Goal: Task Accomplishment & Management: Manage account settings

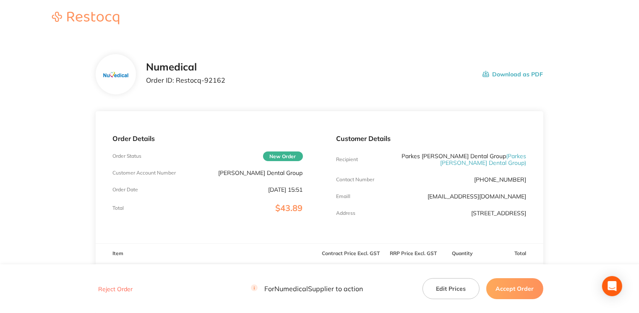
click at [507, 288] on button "Accept Order" at bounding box center [515, 288] width 57 height 21
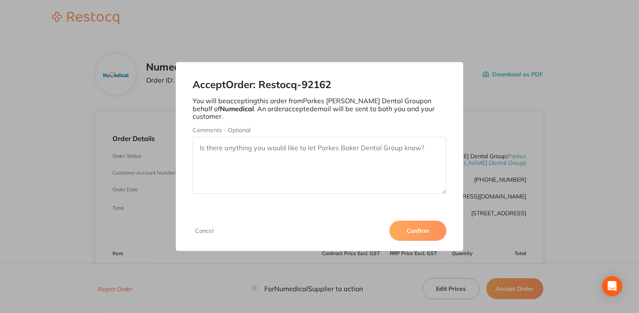
click at [413, 226] on button "Confirm" at bounding box center [418, 231] width 57 height 20
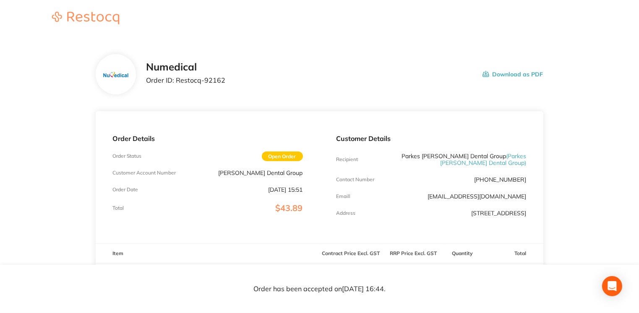
scroll to position [196, 0]
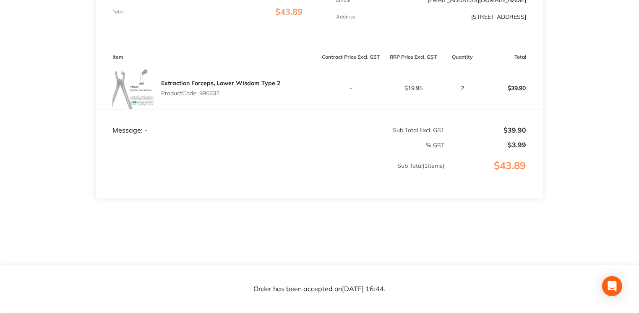
drag, startPoint x: 638, startPoint y: 237, endPoint x: 627, endPoint y: 170, distance: 67.7
click at [627, 170] on main "Numedical Order ID: Restocq- 92162 Download as PDF Order Details Order Status O…" at bounding box center [319, 53] width 639 height 425
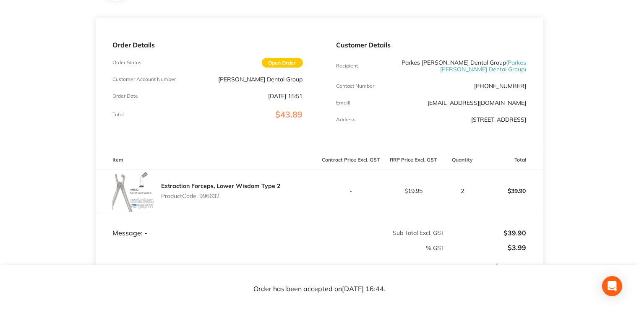
scroll to position [93, 0]
drag, startPoint x: 490, startPoint y: 63, endPoint x: 524, endPoint y: 71, distance: 35.0
click at [524, 71] on span "( Parkes [PERSON_NAME] Dental Group )" at bounding box center [484, 67] width 86 height 14
drag, startPoint x: 524, startPoint y: 71, endPoint x: 518, endPoint y: 68, distance: 6.8
copy span "Parkes [PERSON_NAME] Dental Group"
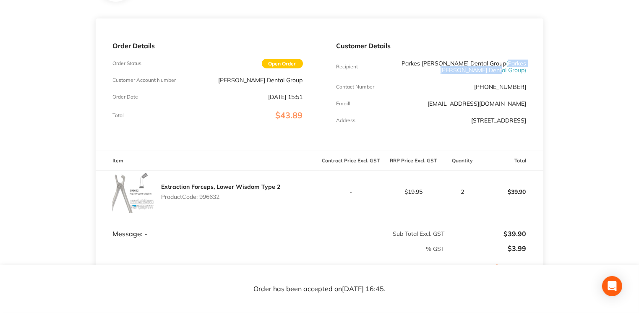
scroll to position [0, 0]
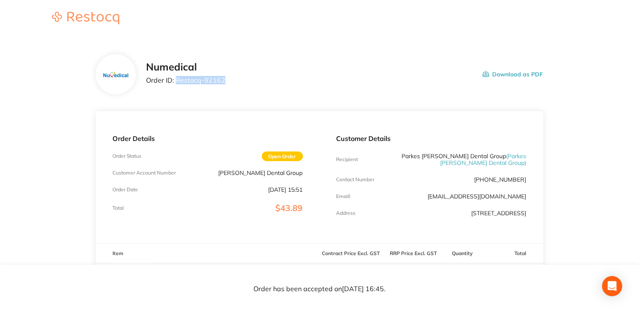
drag, startPoint x: 177, startPoint y: 81, endPoint x: 237, endPoint y: 81, distance: 60.0
click at [237, 81] on div "Numedical Order ID: Restocq- 92162 Download as PDF" at bounding box center [344, 74] width 397 height 26
drag, startPoint x: 237, startPoint y: 81, endPoint x: 219, endPoint y: 80, distance: 18.1
copy p "Restocq- 92162"
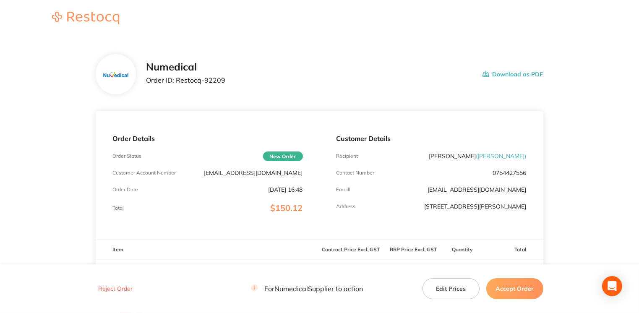
click at [506, 290] on button "Accept Order" at bounding box center [515, 288] width 57 height 21
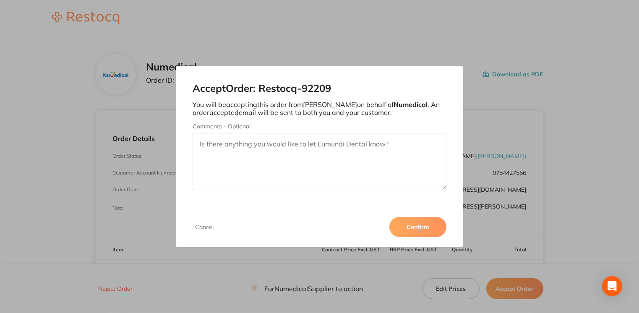
click at [432, 225] on button "Confirm" at bounding box center [418, 227] width 57 height 20
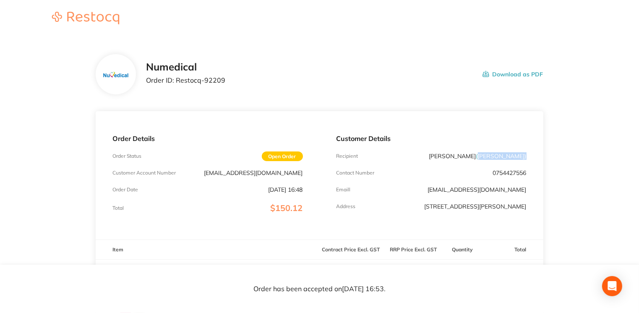
drag, startPoint x: 483, startPoint y: 153, endPoint x: 526, endPoint y: 153, distance: 42.8
click at [526, 153] on span "( Eumundi Dental )" at bounding box center [501, 156] width 50 height 8
drag, startPoint x: 526, startPoint y: 153, endPoint x: 517, endPoint y: 154, distance: 8.9
copy span "Eumundi Dental )"
drag, startPoint x: 176, startPoint y: 78, endPoint x: 223, endPoint y: 79, distance: 47.0
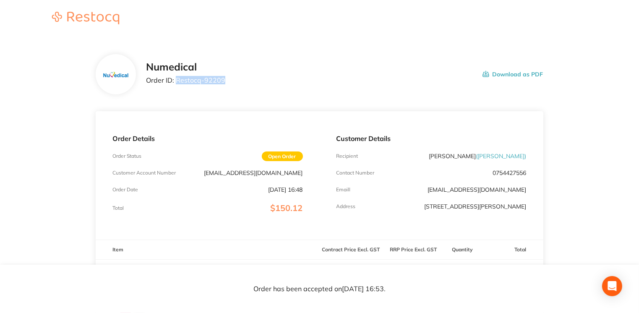
click at [223, 79] on p "Order ID: Restocq- 92209" at bounding box center [185, 80] width 79 height 8
copy p "Restocq- 92209"
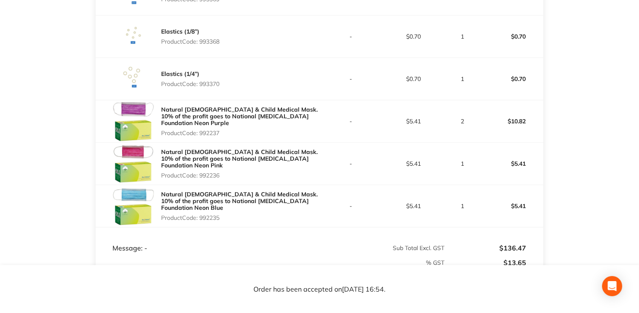
scroll to position [457, 0]
